Goal: Task Accomplishment & Management: Use online tool/utility

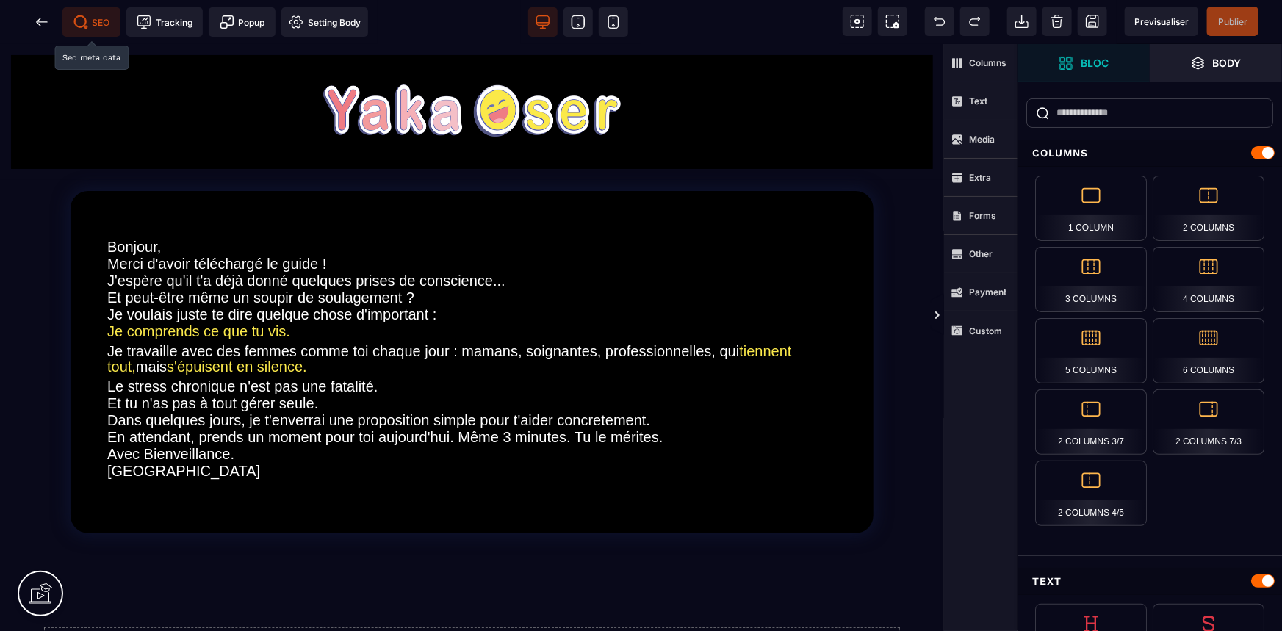
click at [100, 14] on span "SEO" at bounding box center [91, 21] width 58 height 29
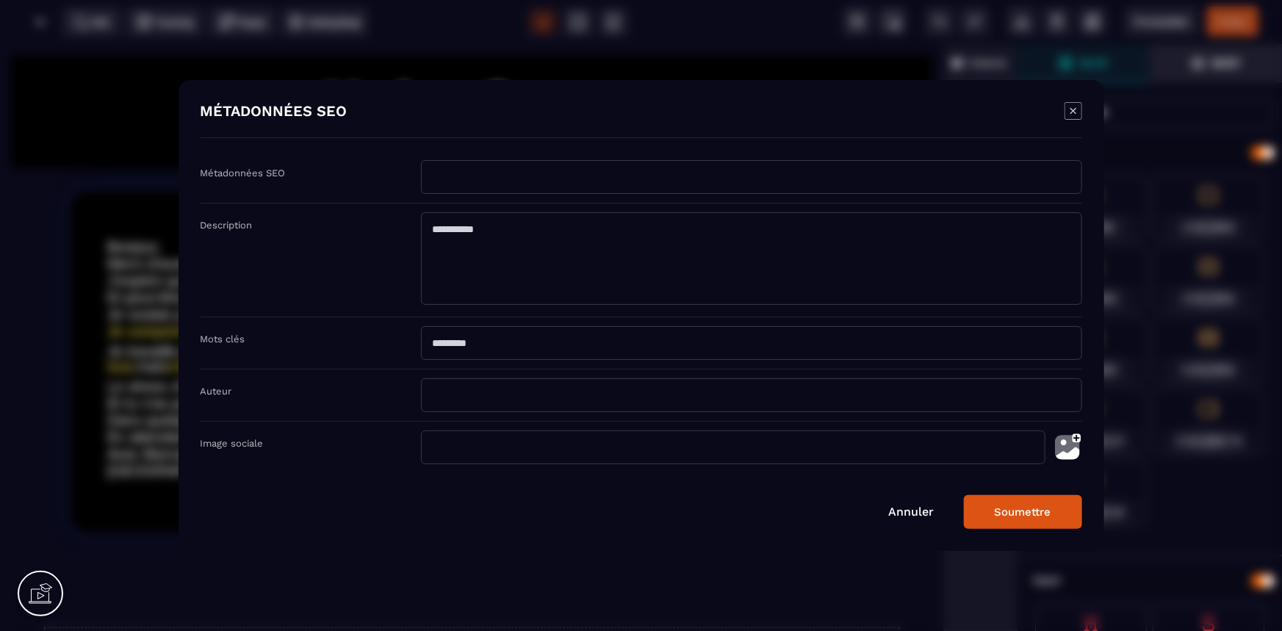
click at [624, 353] on input "Modal window" at bounding box center [751, 343] width 661 height 34
click at [1064, 446] on img "Modal window" at bounding box center [1067, 447] width 29 height 34
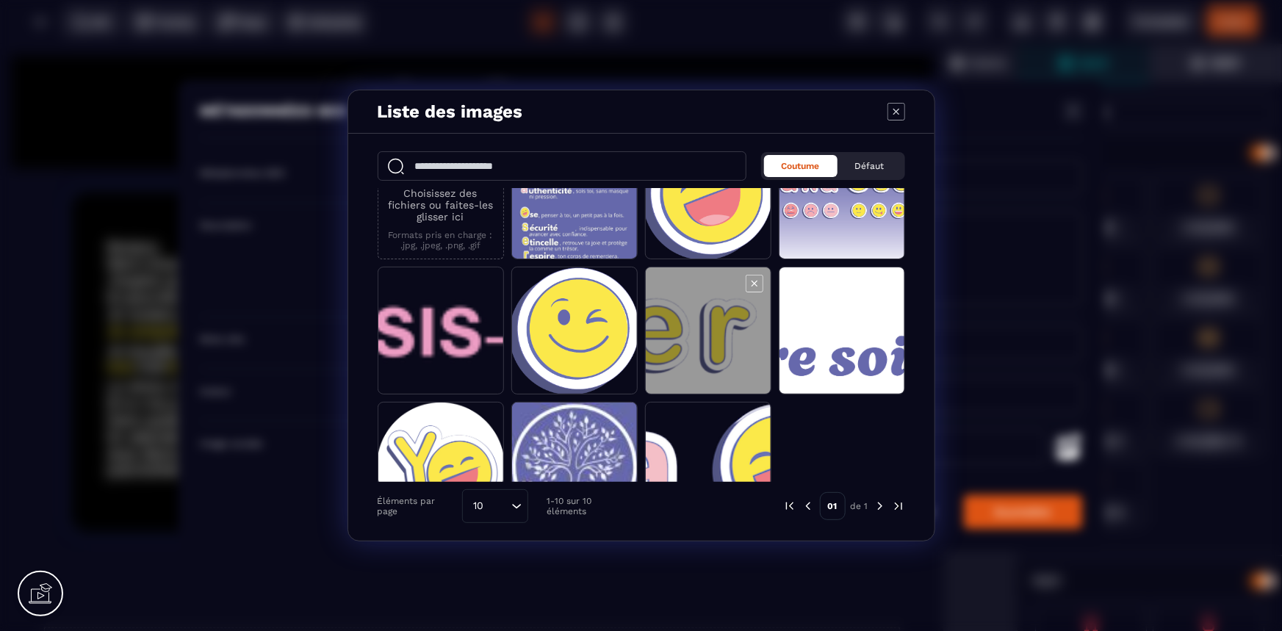
scroll to position [104, 0]
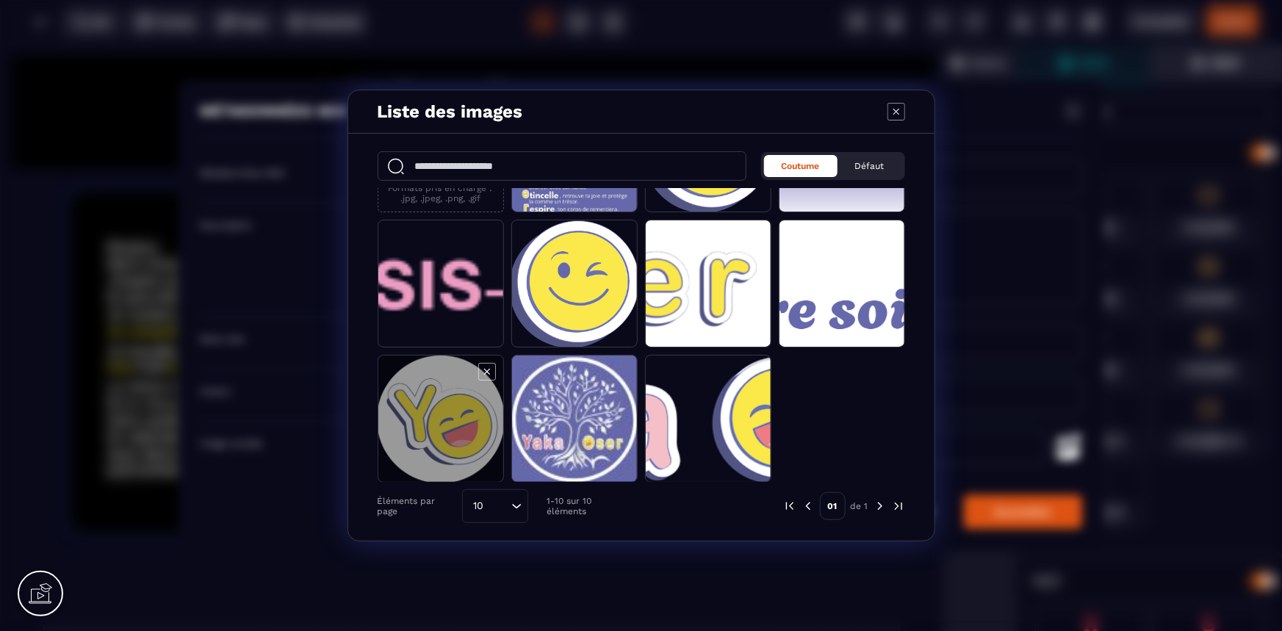
click at [436, 423] on span "Modal window" at bounding box center [440, 420] width 125 height 128
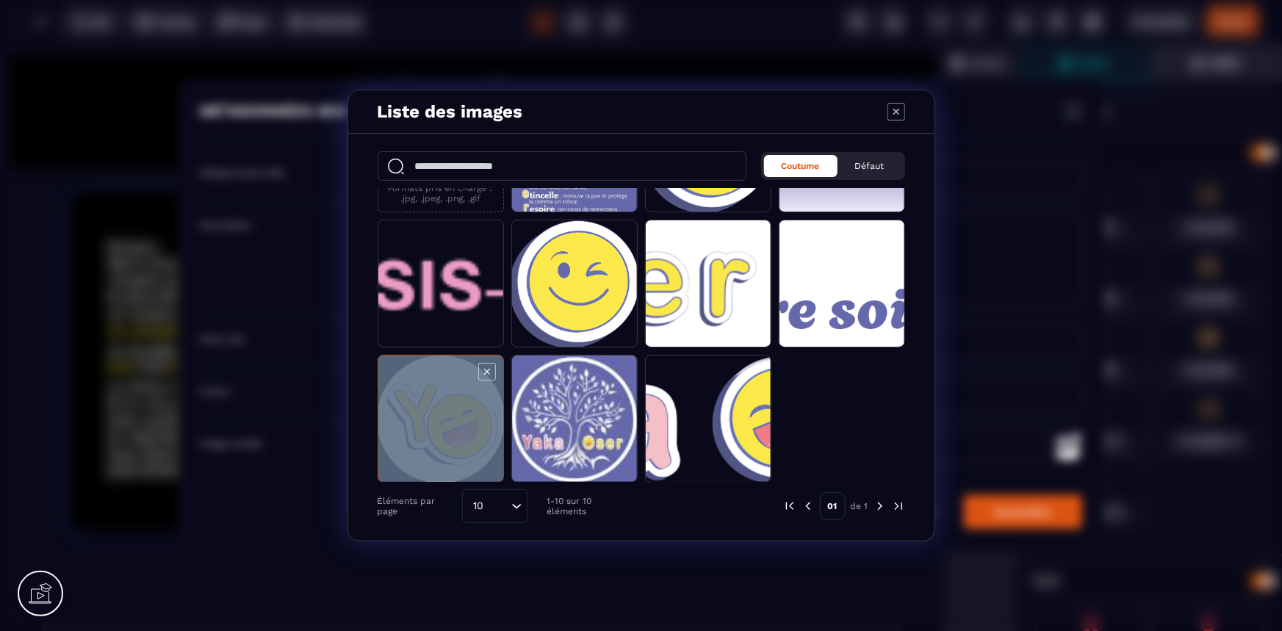
click at [436, 423] on span "Modal window" at bounding box center [440, 420] width 125 height 128
type input "**********"
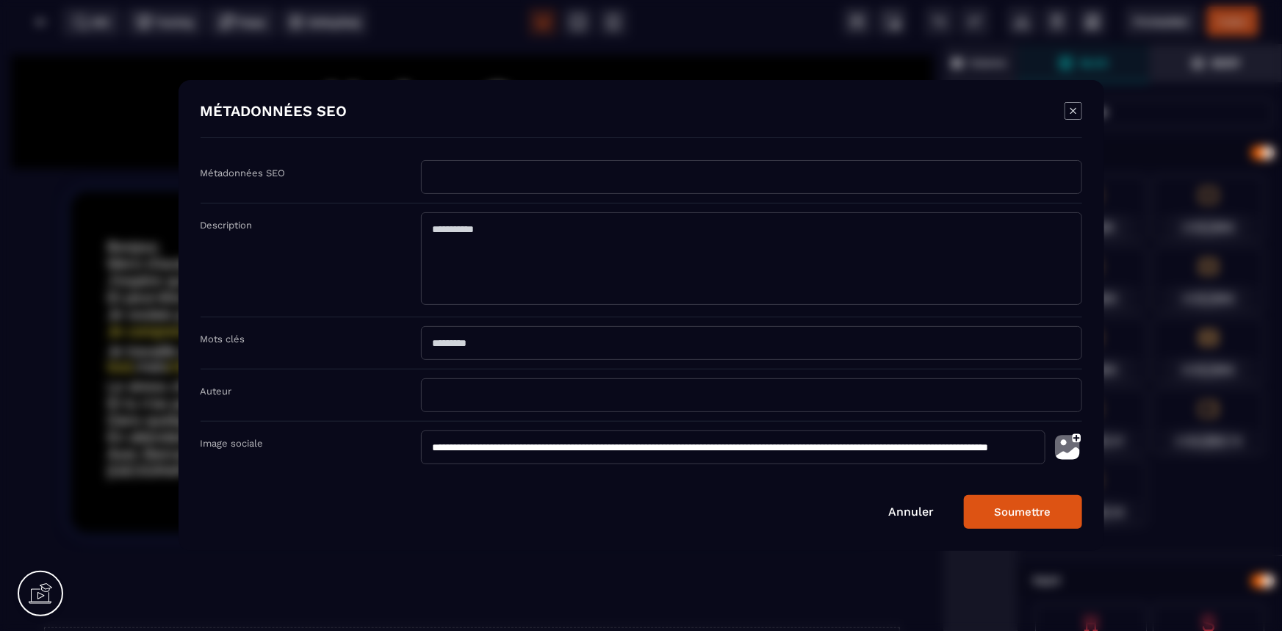
click at [1068, 447] on img "Modal window" at bounding box center [1067, 447] width 29 height 34
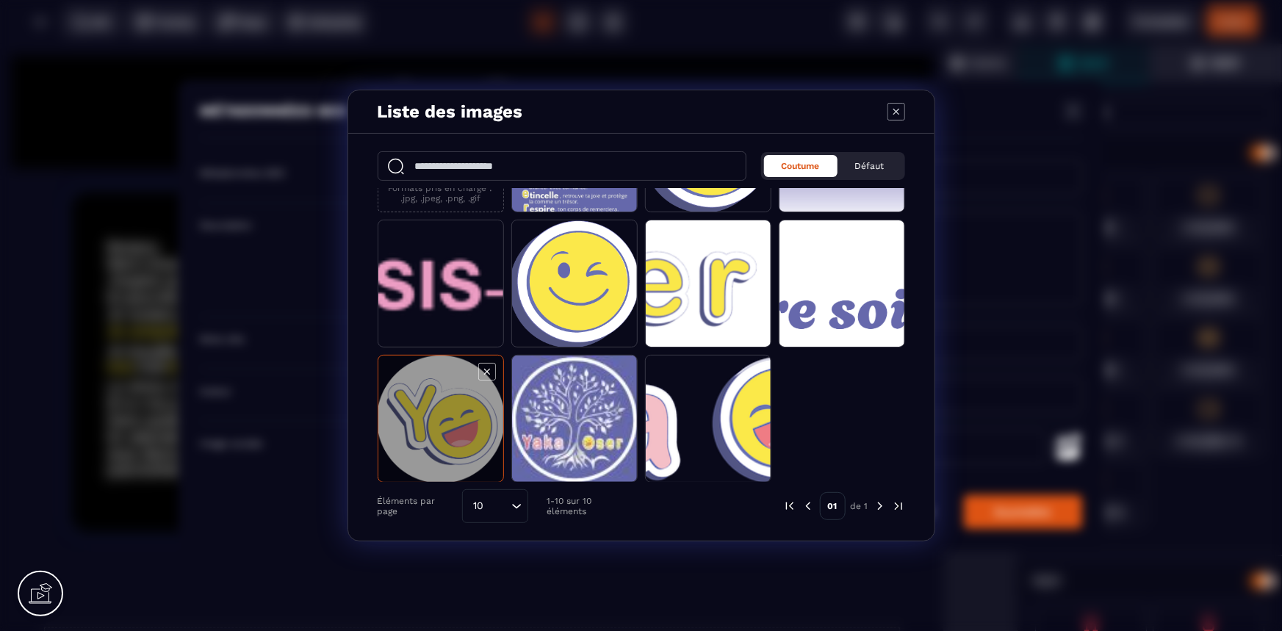
click at [431, 411] on span "Modal window" at bounding box center [440, 420] width 125 height 128
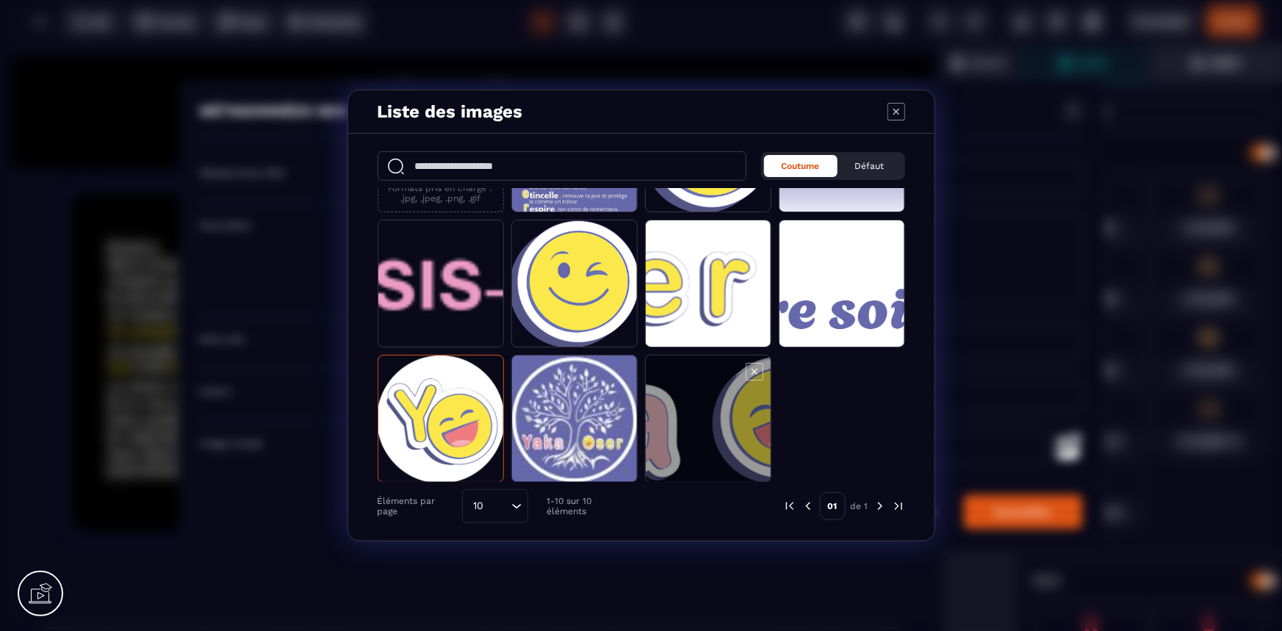
click at [682, 416] on span "Modal window" at bounding box center [708, 420] width 125 height 128
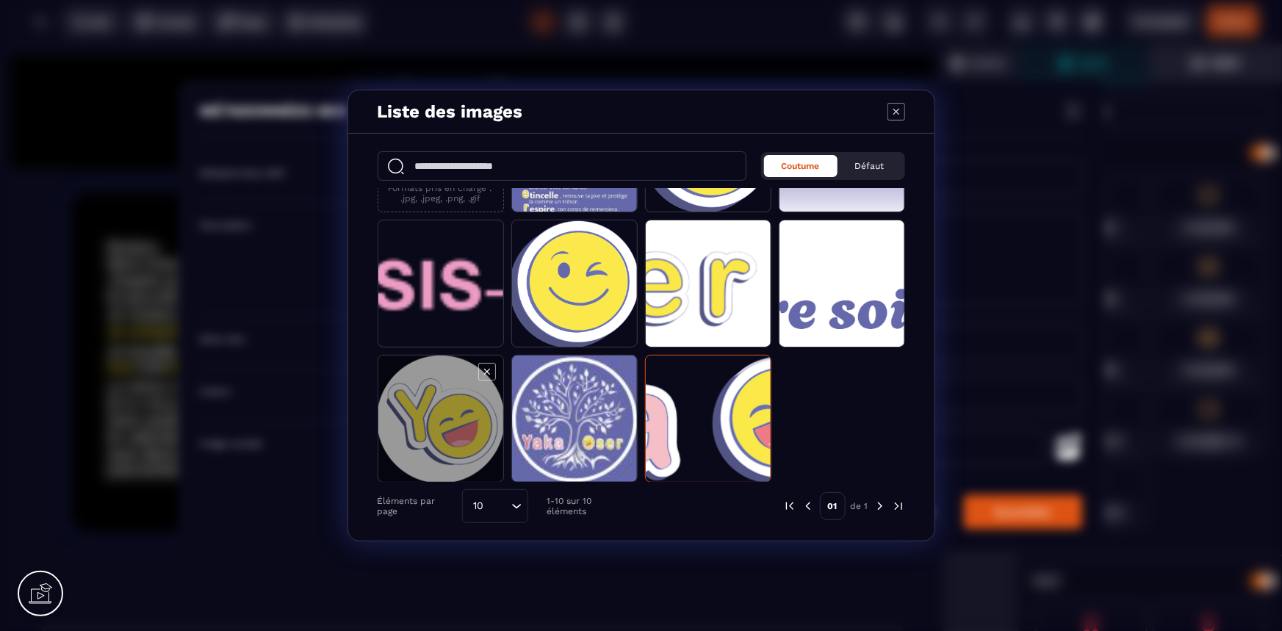
click at [452, 422] on span "Modal window" at bounding box center [440, 420] width 125 height 128
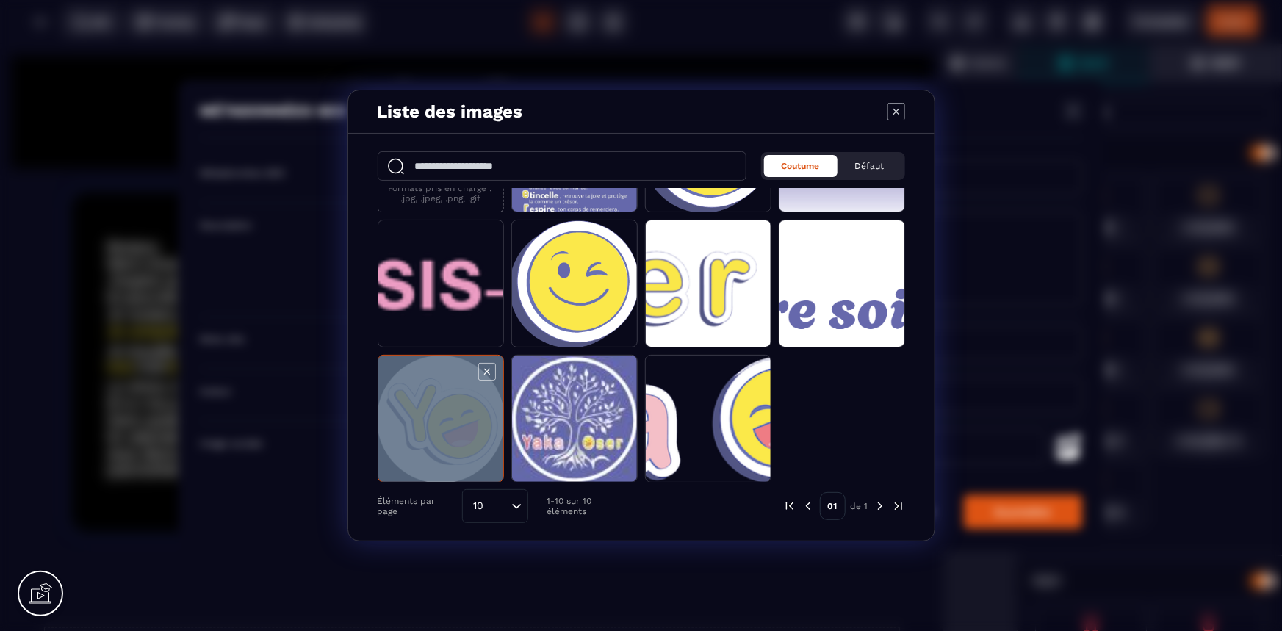
click at [452, 422] on span "Modal window" at bounding box center [440, 420] width 125 height 128
type input "**********"
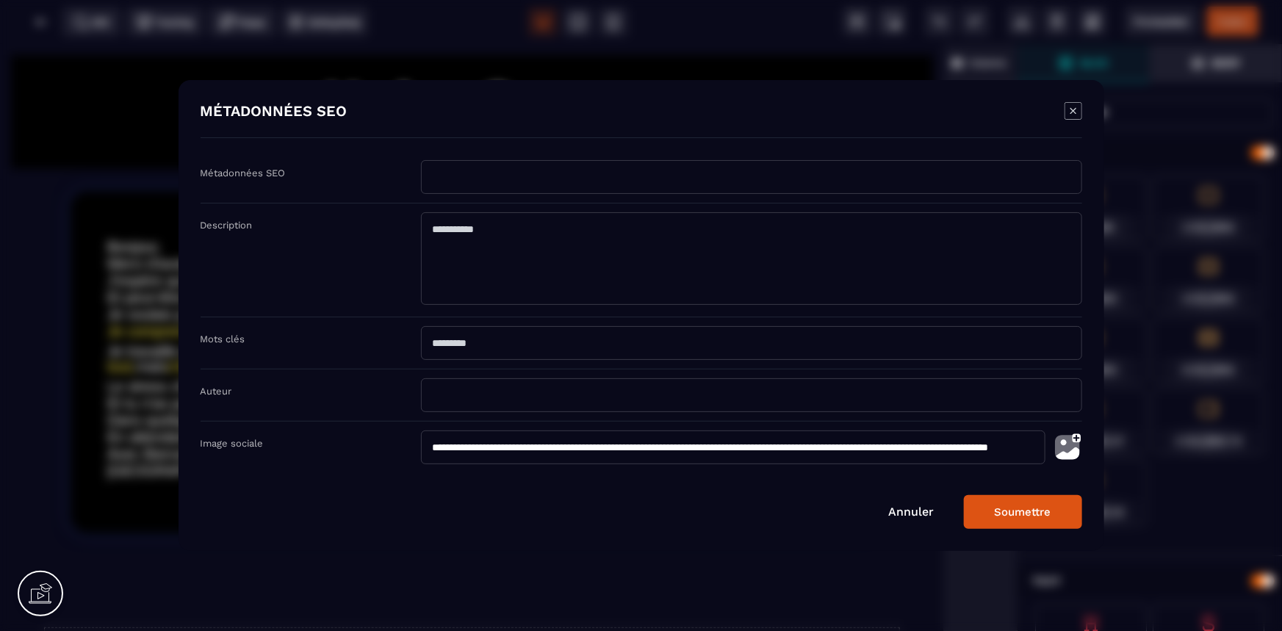
click at [1006, 510] on button "Soumettre" at bounding box center [1023, 512] width 118 height 34
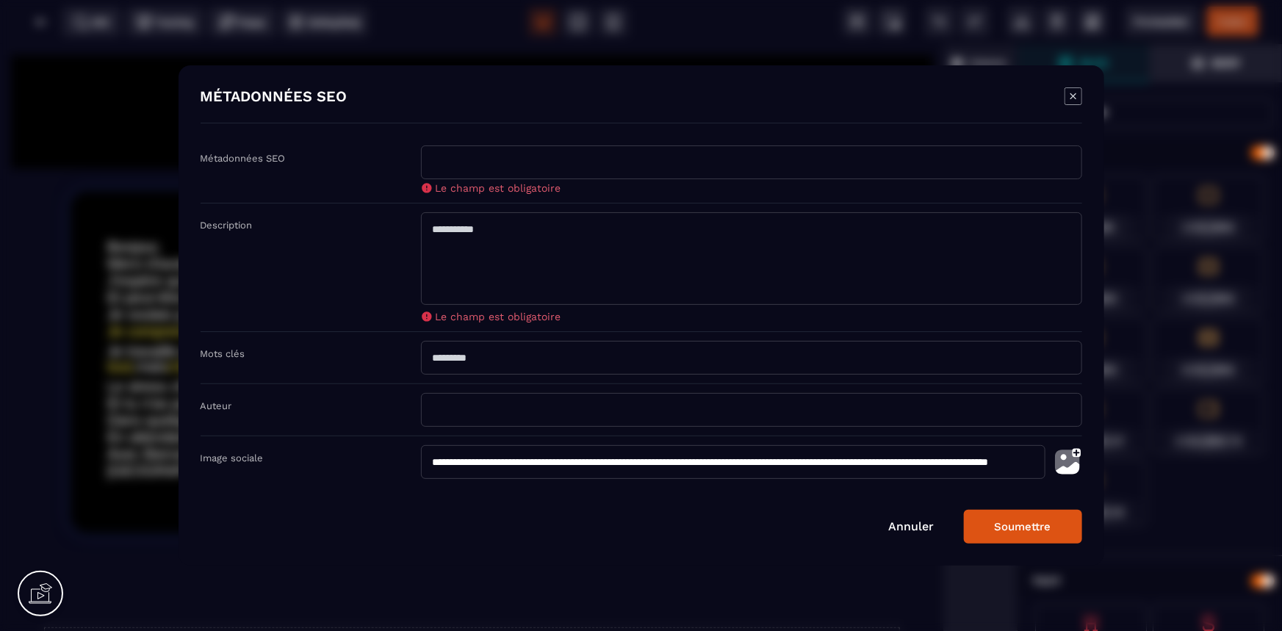
click at [1078, 96] on icon "Modal window" at bounding box center [1073, 96] width 18 height 18
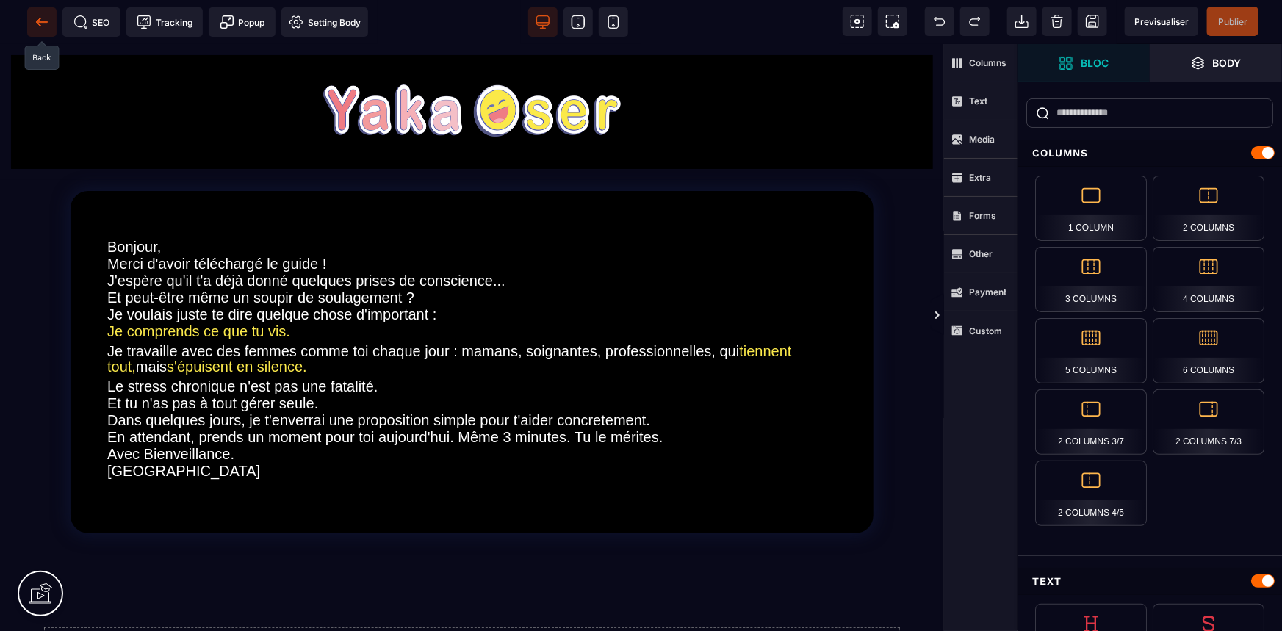
click at [41, 16] on icon at bounding box center [42, 22] width 15 height 15
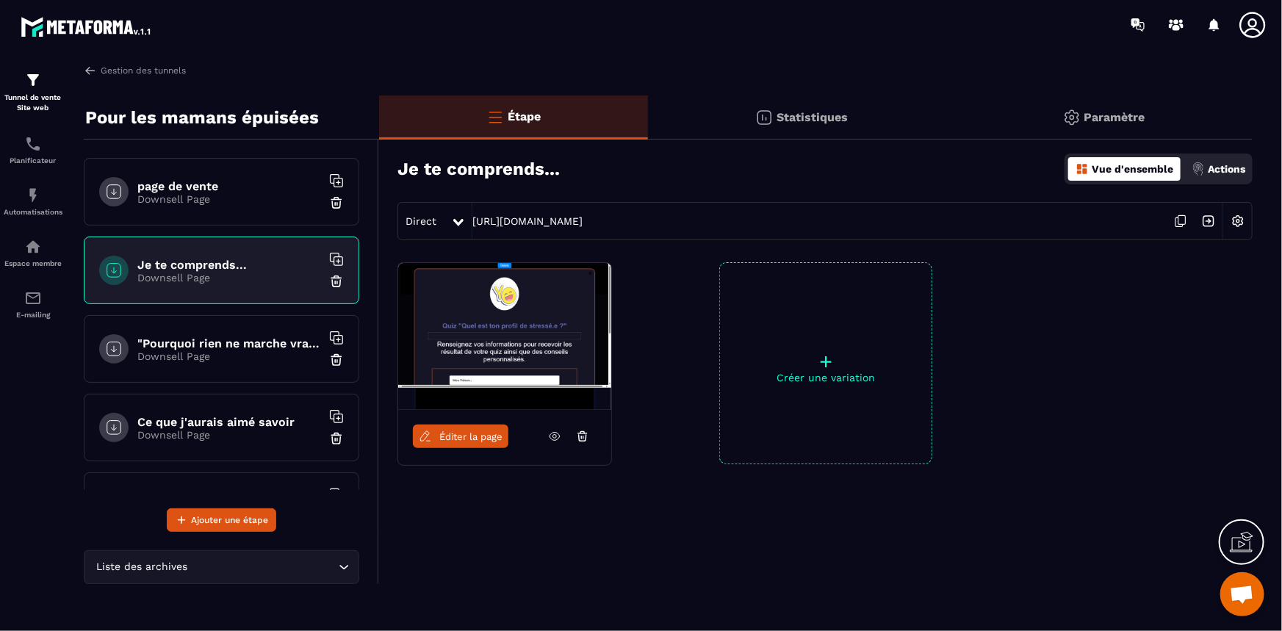
click at [250, 202] on p "Downsell Page" at bounding box center [229, 199] width 184 height 12
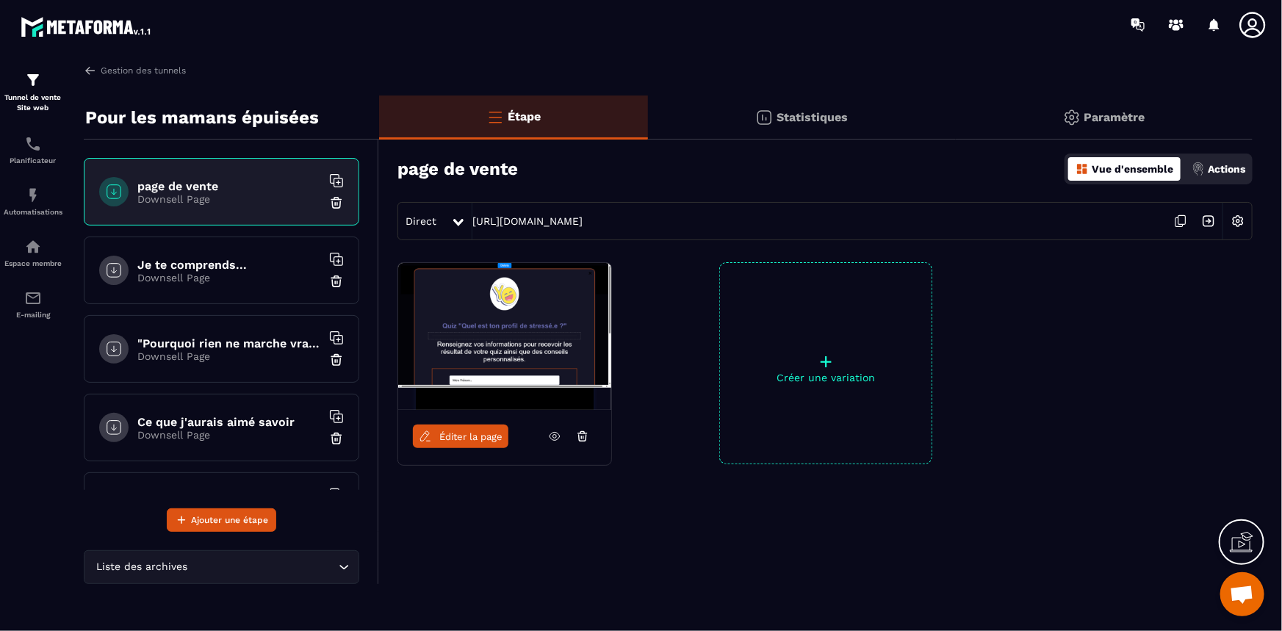
click at [480, 436] on span "Éditer la page" at bounding box center [470, 436] width 63 height 11
